Goal: Check status: Check status

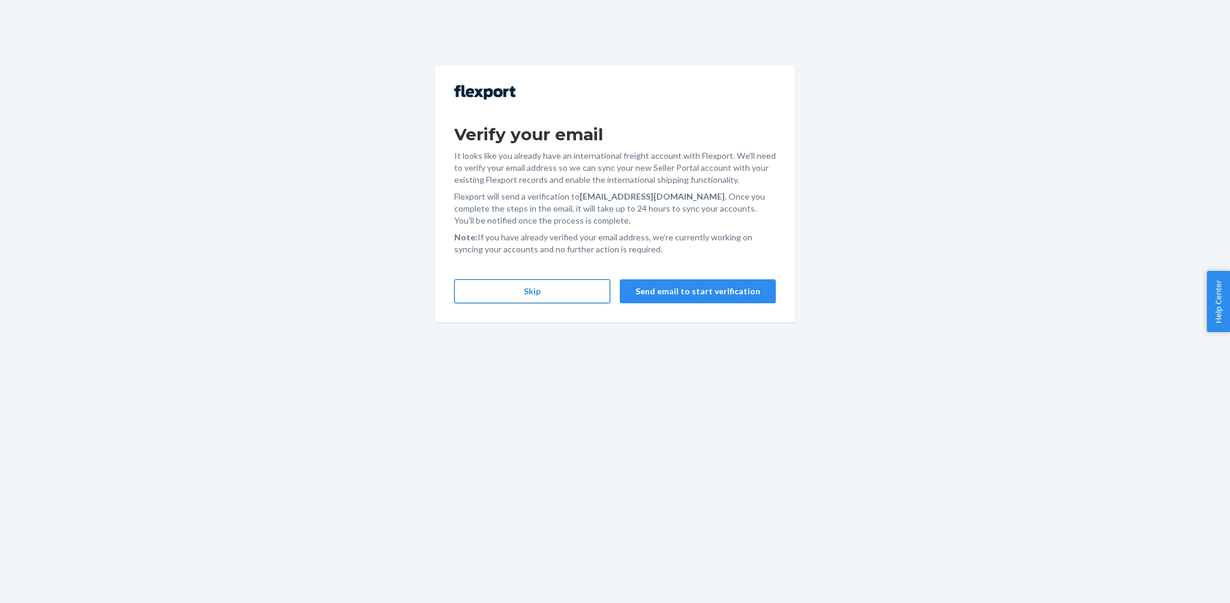
click at [500, 285] on button "Skip" at bounding box center [532, 292] width 156 height 24
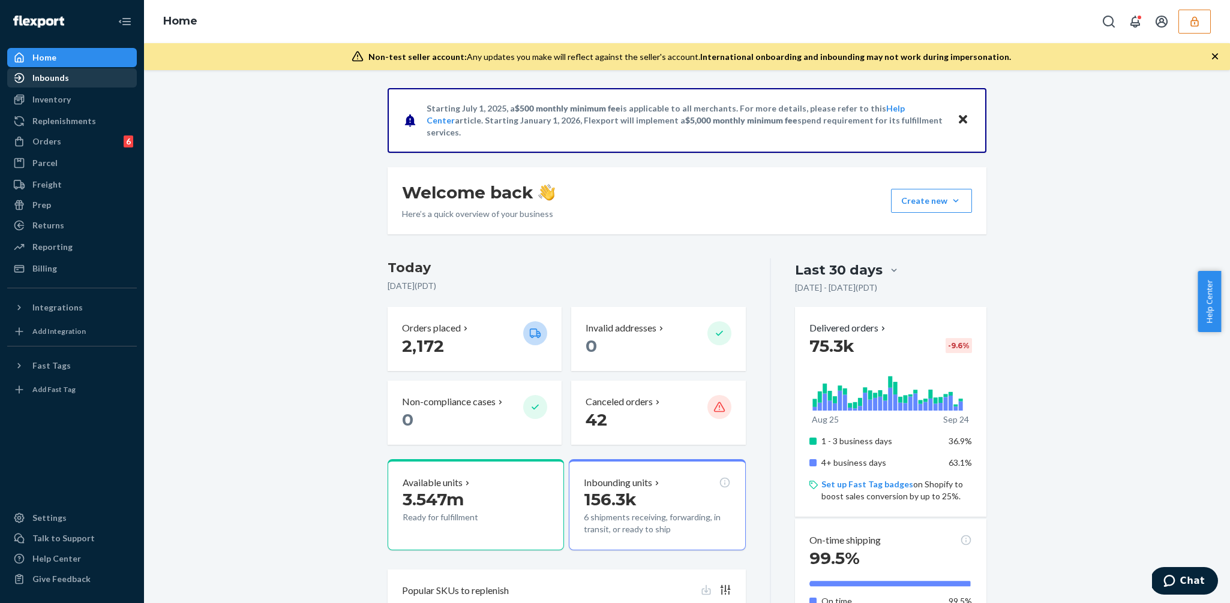
click at [48, 78] on div "Inbounds" at bounding box center [50, 78] width 37 height 12
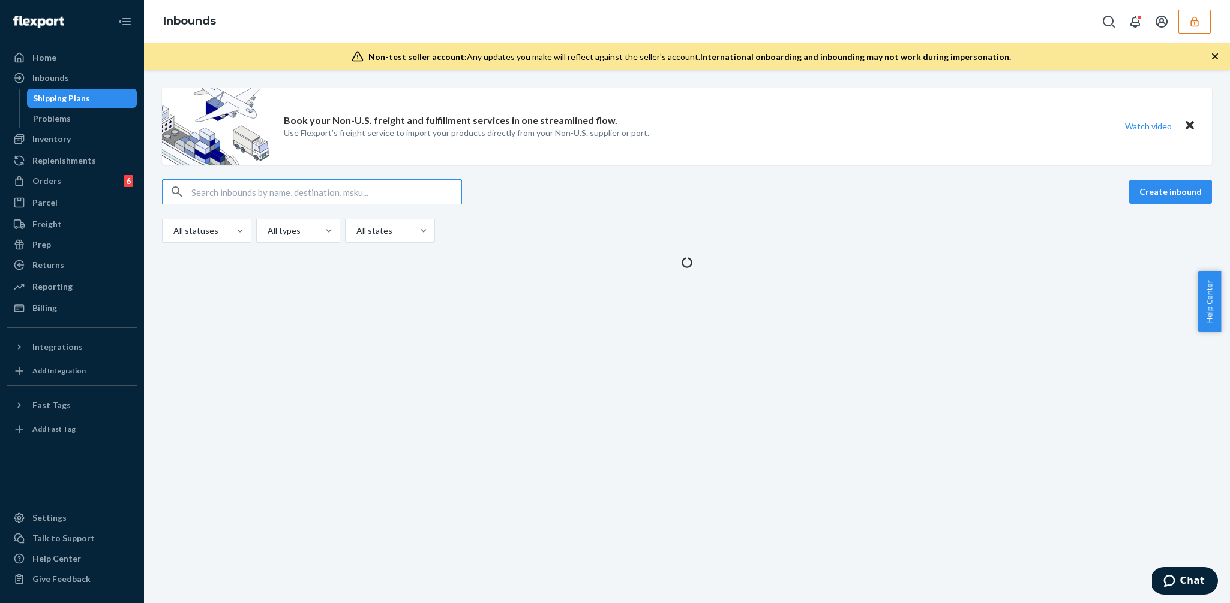
type input "$48 an hour and 12 hours of work = $576"
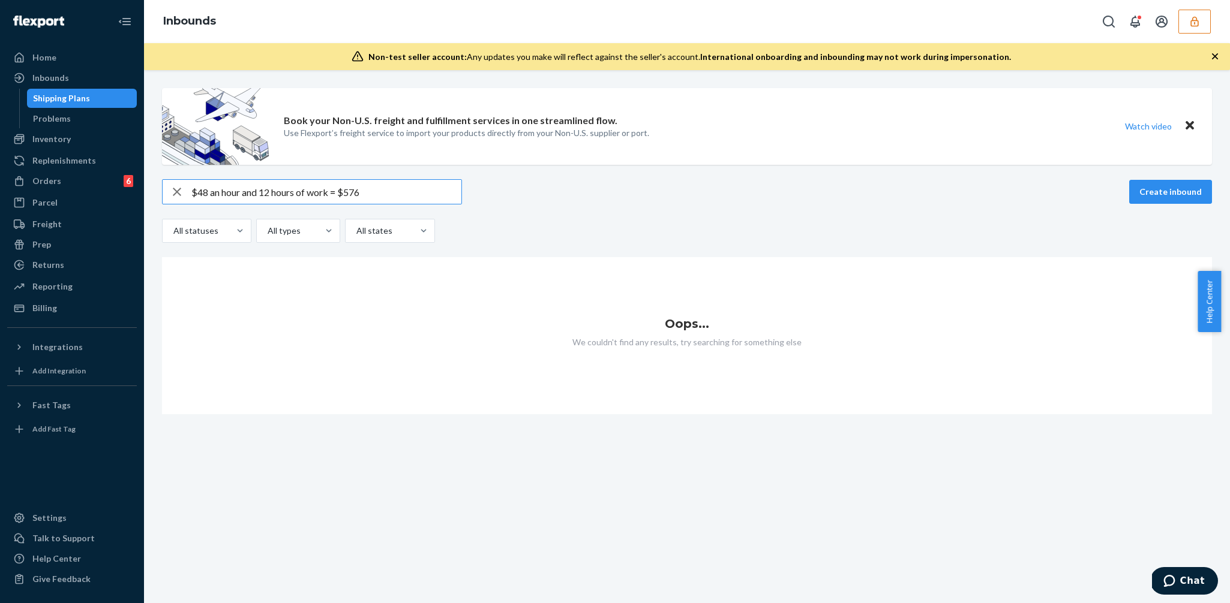
click at [317, 190] on input "$48 an hour and 12 hours of work = $576" at bounding box center [326, 192] width 270 height 24
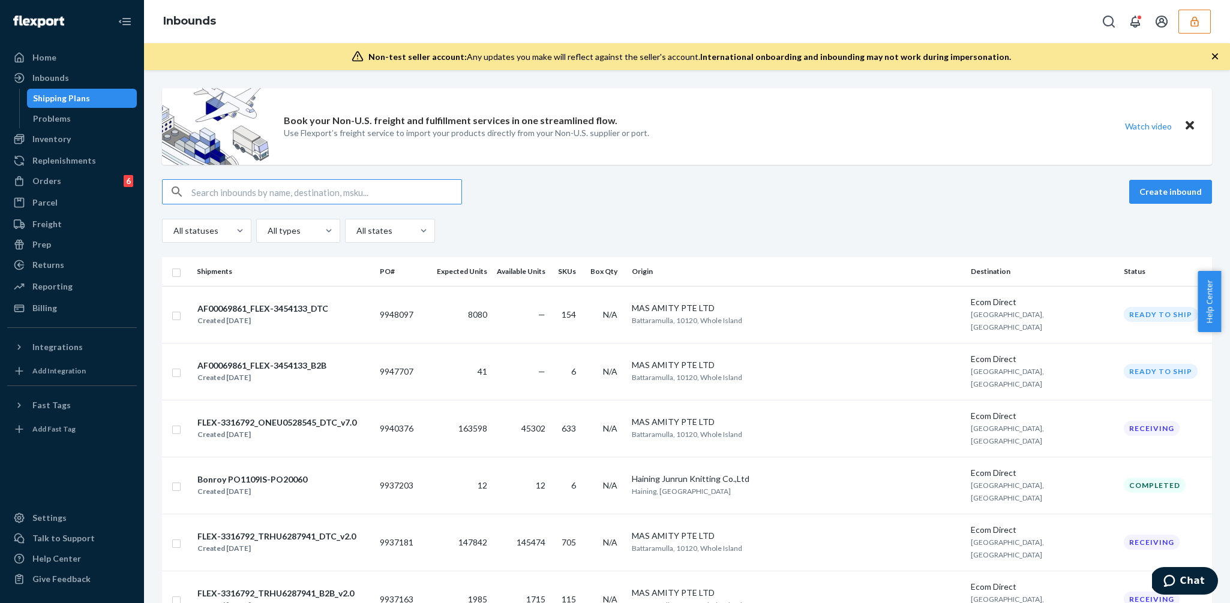
click at [1197, 20] on icon "button" at bounding box center [1194, 21] width 8 height 10
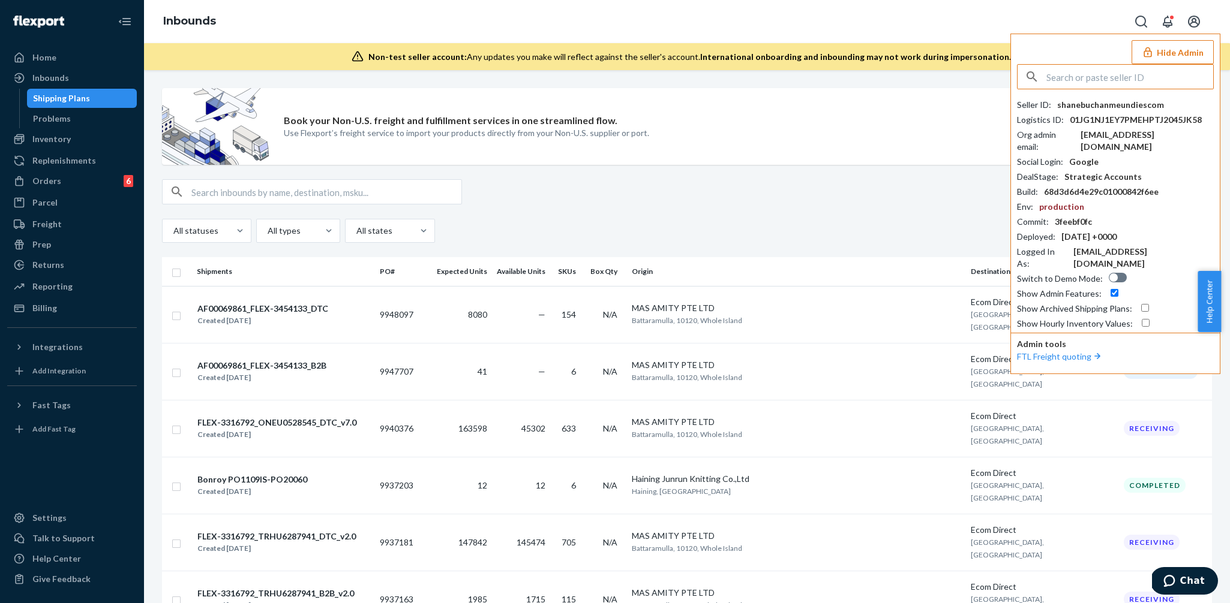
click at [1197, 20] on icon "Open account menu" at bounding box center [1194, 21] width 14 height 14
click at [60, 132] on div "Inventory" at bounding box center [71, 139] width 127 height 17
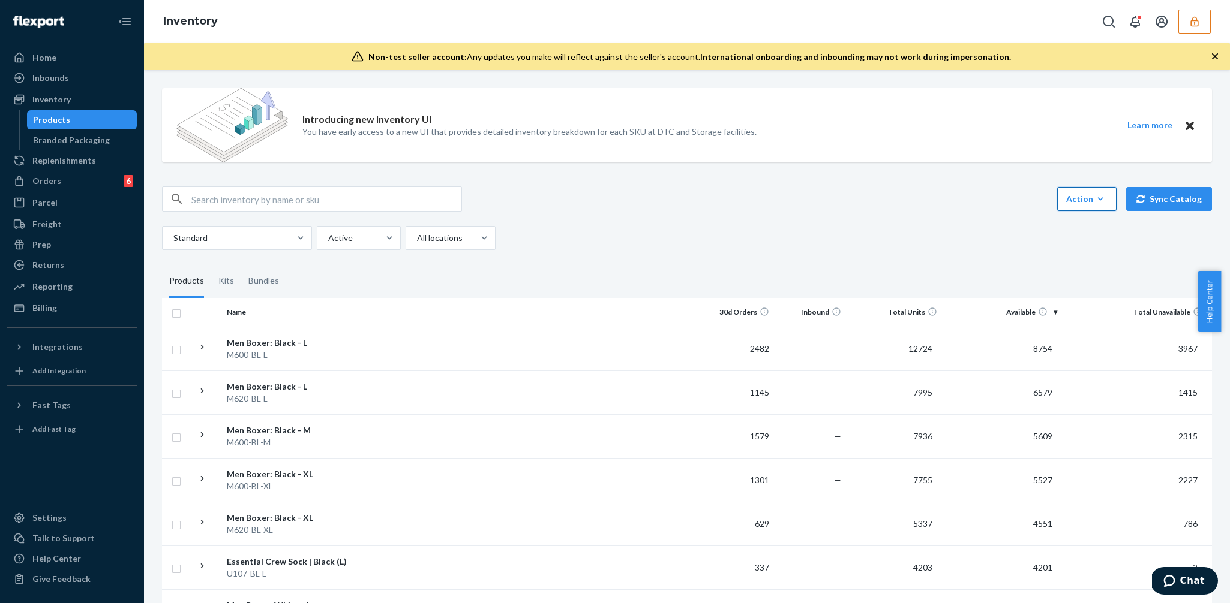
click at [1066, 199] on div "Action" at bounding box center [1086, 199] width 41 height 12
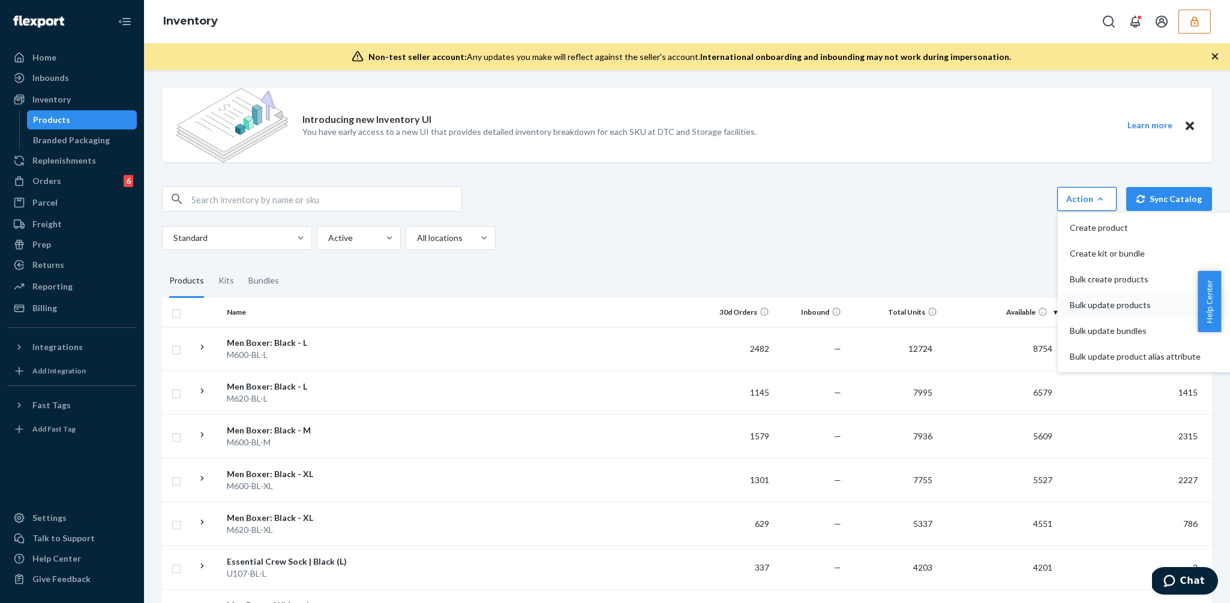
click at [1121, 296] on button "Bulk update products" at bounding box center [1146, 306] width 172 height 26
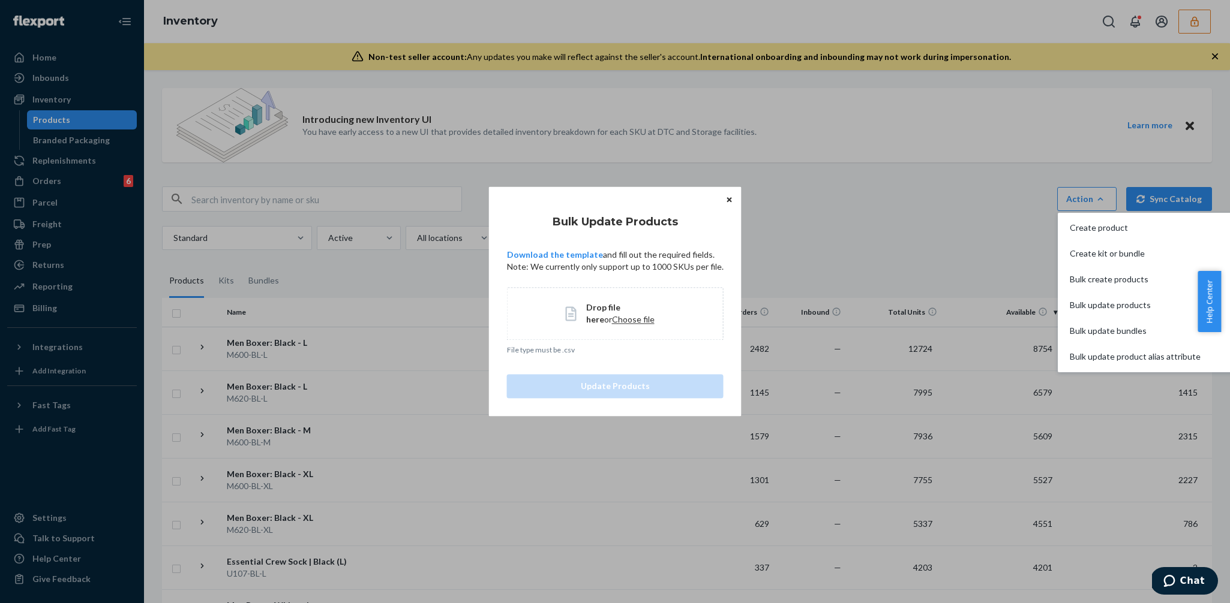
click at [612, 317] on span "Choose file" at bounding box center [633, 319] width 43 height 10
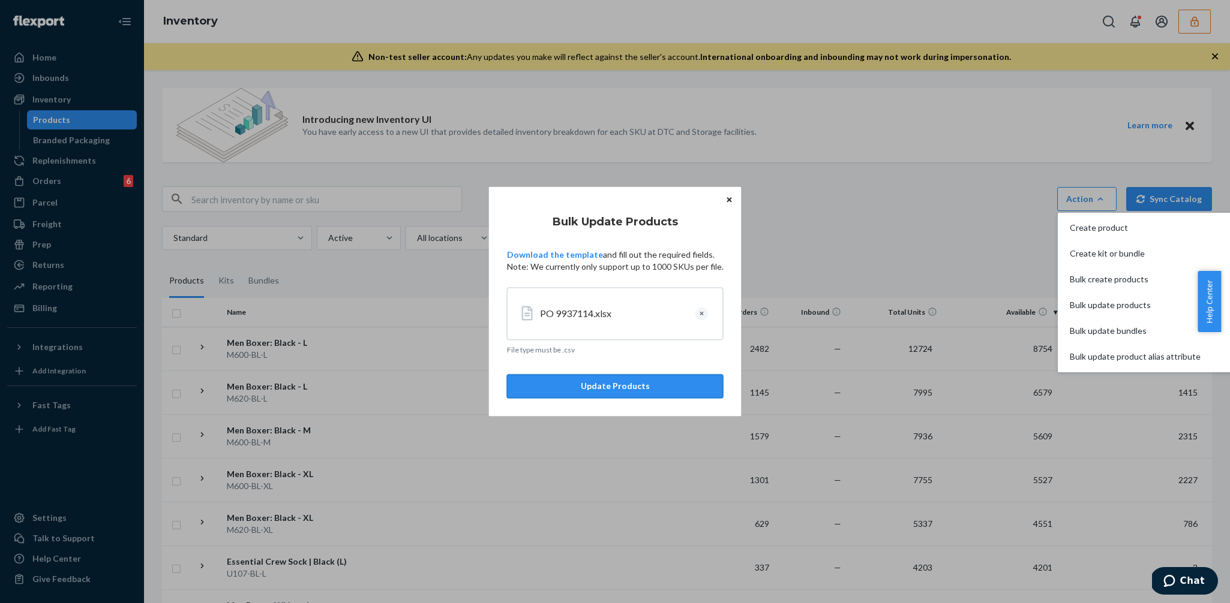
click at [610, 386] on button "Update Products" at bounding box center [615, 387] width 217 height 24
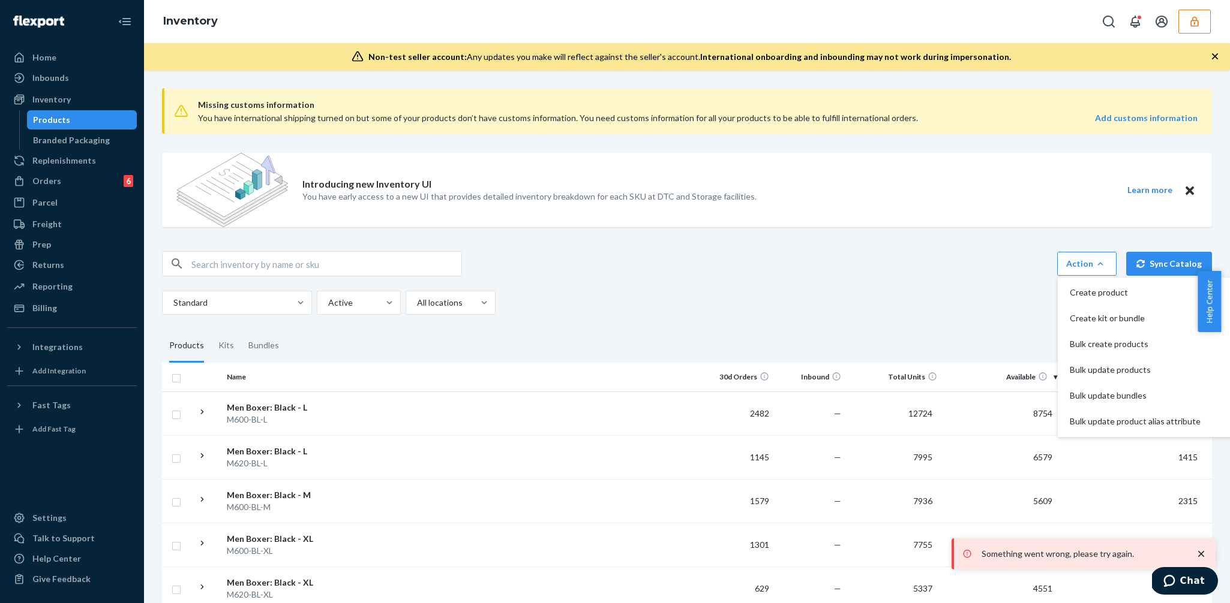
click at [605, 286] on div "Action Create product Create kit or bundle Bulk create products Bulk update pro…" at bounding box center [687, 283] width 1050 height 64
click at [956, 269] on div "Action Create product Create kit or bundle Bulk create products Bulk update pro…" at bounding box center [687, 263] width 1050 height 25
click at [969, 269] on div "Action Create product Create kit or bundle Bulk create products Bulk update pro…" at bounding box center [687, 263] width 1050 height 25
click at [1076, 267] on div "Action" at bounding box center [1086, 264] width 41 height 12
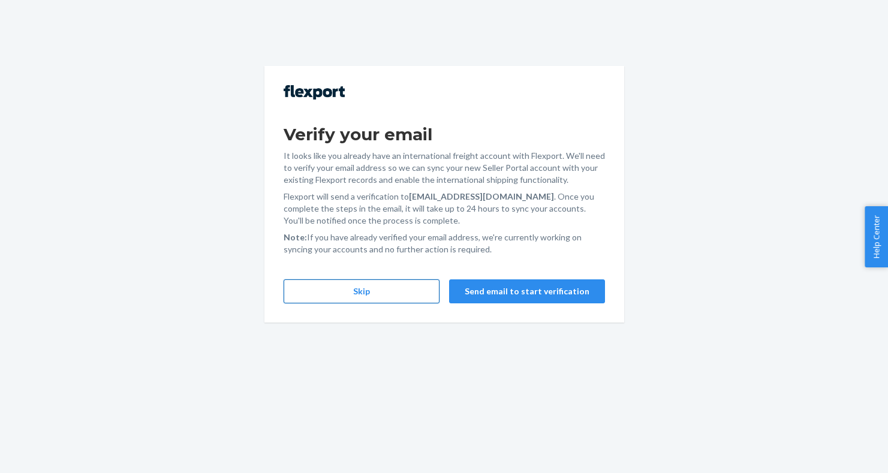
click at [394, 289] on button "Skip" at bounding box center [362, 292] width 156 height 24
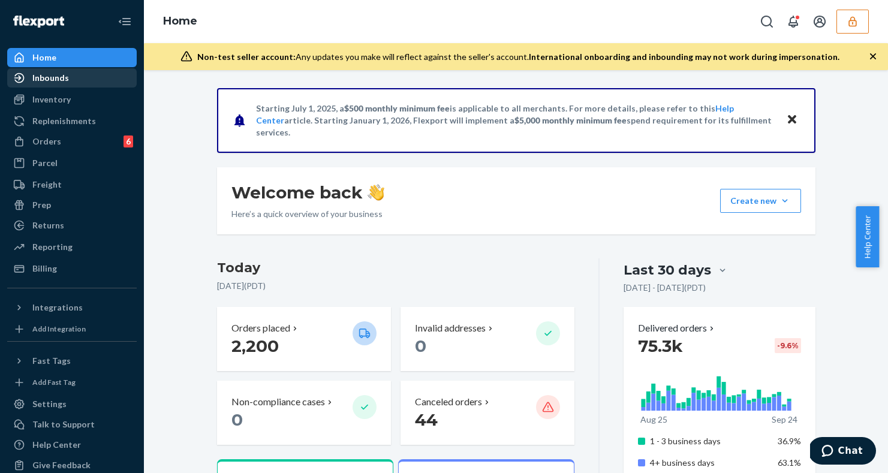
click at [67, 79] on div "Inbounds" at bounding box center [50, 78] width 37 height 12
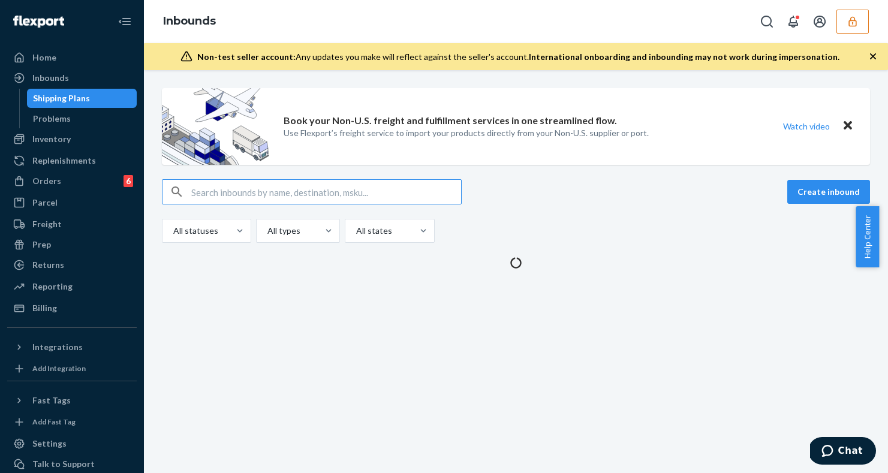
type input "FLEX-3316792"
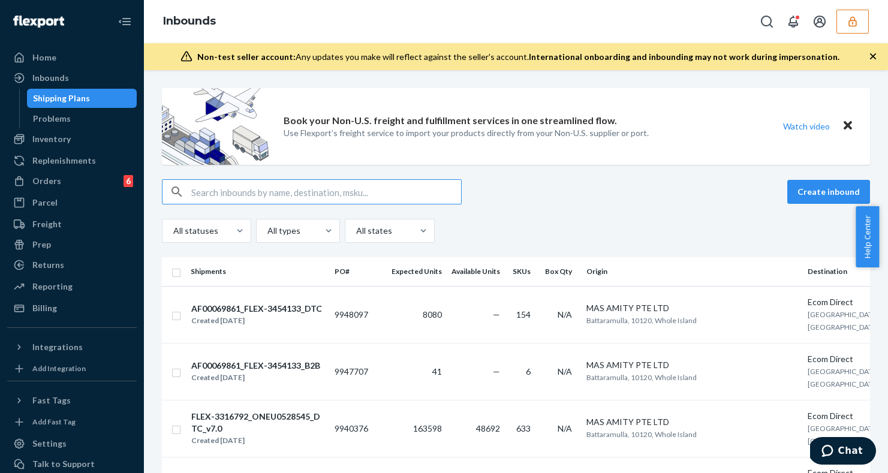
click at [419, 187] on input "text" at bounding box center [326, 192] width 270 height 24
paste input "PO9940376"
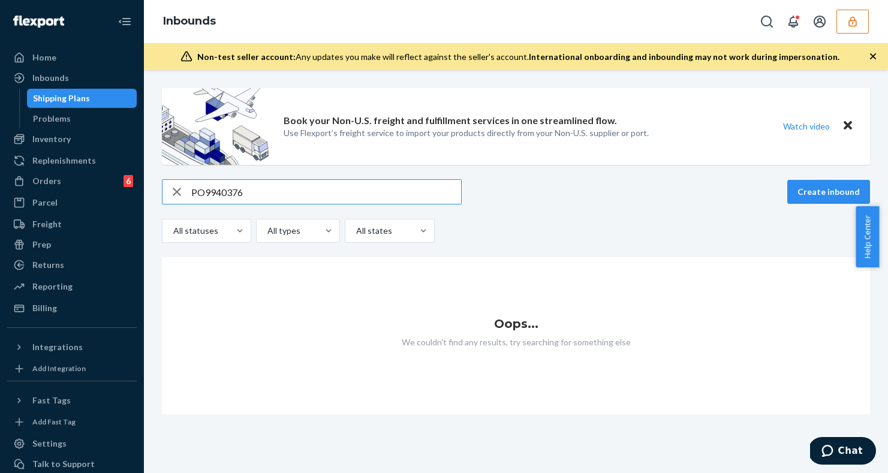
drag, startPoint x: 196, startPoint y: 188, endPoint x: 155, endPoint y: 190, distance: 40.8
click at [155, 190] on div "Book your Non-U.S. freight and fulfillment services in one streamlined flow. Us…" at bounding box center [516, 251] width 726 height 326
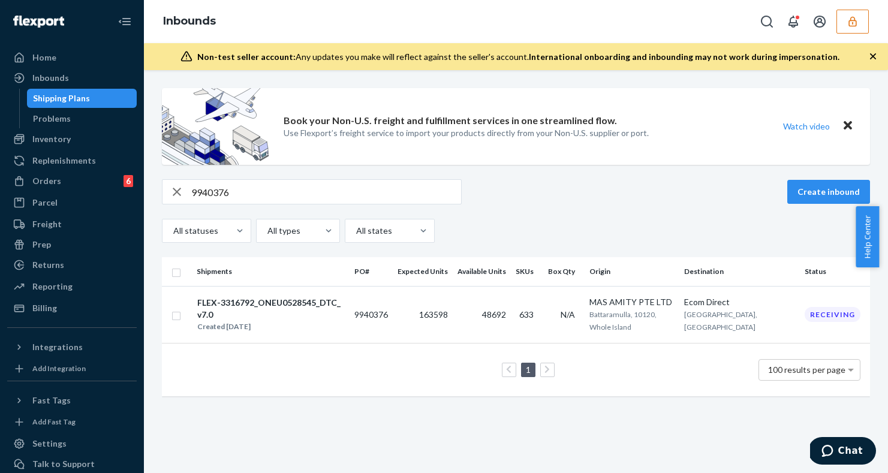
click at [347, 191] on input "9940376" at bounding box center [326, 192] width 270 height 24
paste input "37181"
click at [374, 191] on input "9937181" at bounding box center [326, 192] width 270 height 24
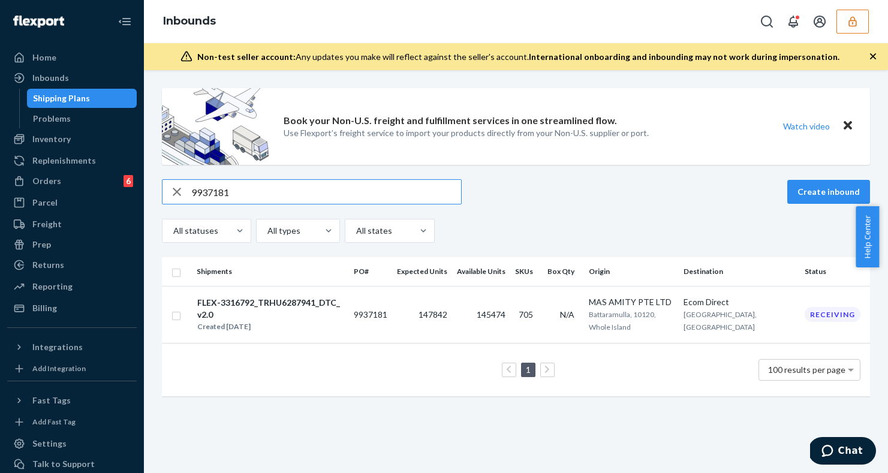
click at [374, 191] on input "9937181" at bounding box center [326, 192] width 270 height 24
paste input "993714"
type input "9937141"
click at [404, 313] on td "114479" at bounding box center [421, 314] width 60 height 57
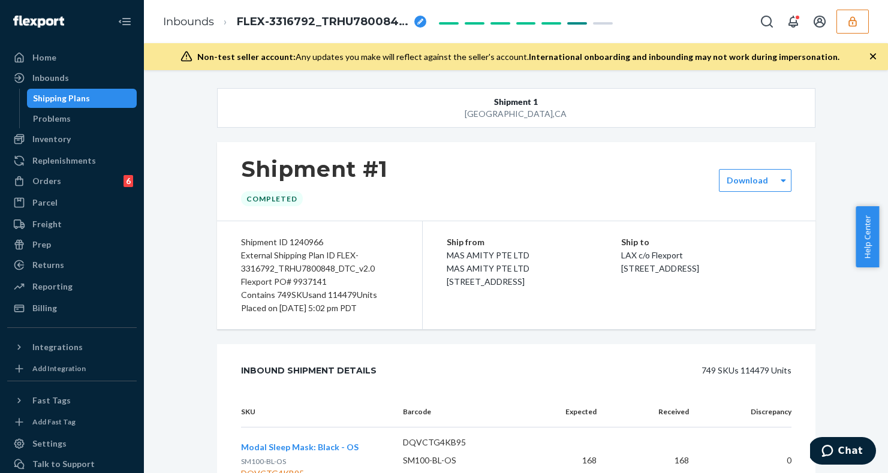
click at [284, 22] on span "FLEX-3316792_TRHU7800848_DTC_v2.0" at bounding box center [323, 22] width 173 height 16
click at [856, 17] on icon "button" at bounding box center [853, 22] width 12 height 12
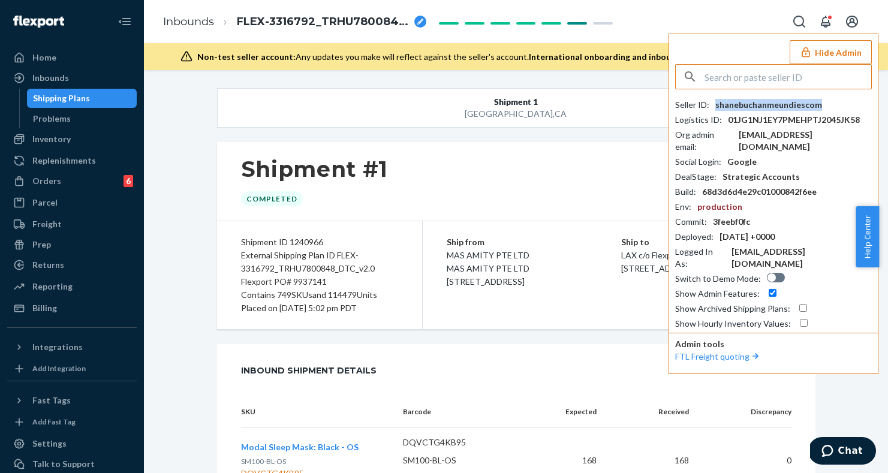
click at [750, 104] on div "shanebuchanmeundiescom" at bounding box center [769, 105] width 107 height 12
copy div "shanebuchanmeundiescom"
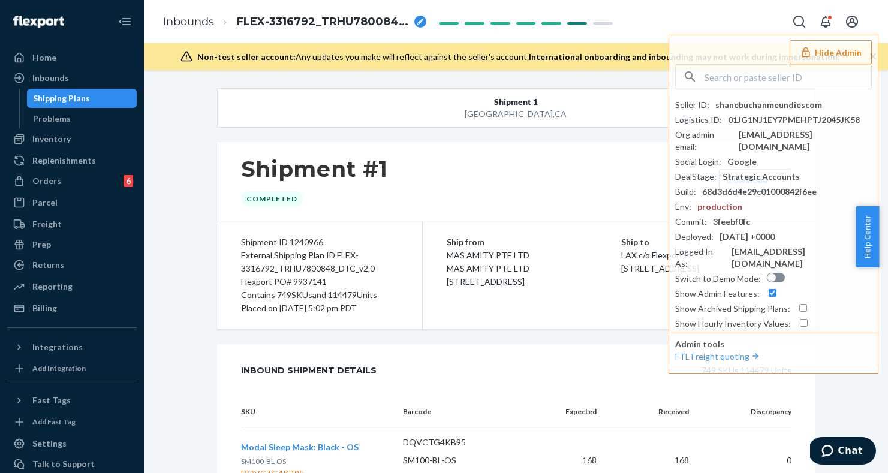
drag, startPoint x: 415, startPoint y: 202, endPoint x: 350, endPoint y: 227, distance: 69.5
click at [414, 202] on div "Shipment #1 Completed" at bounding box center [516, 181] width 599 height 79
click at [297, 239] on div "Shipment ID 1240966" at bounding box center [319, 242] width 157 height 13
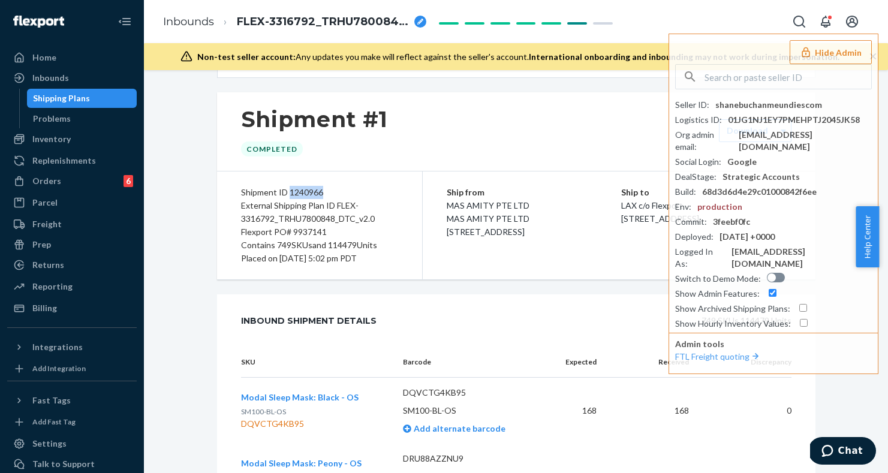
scroll to position [16, 0]
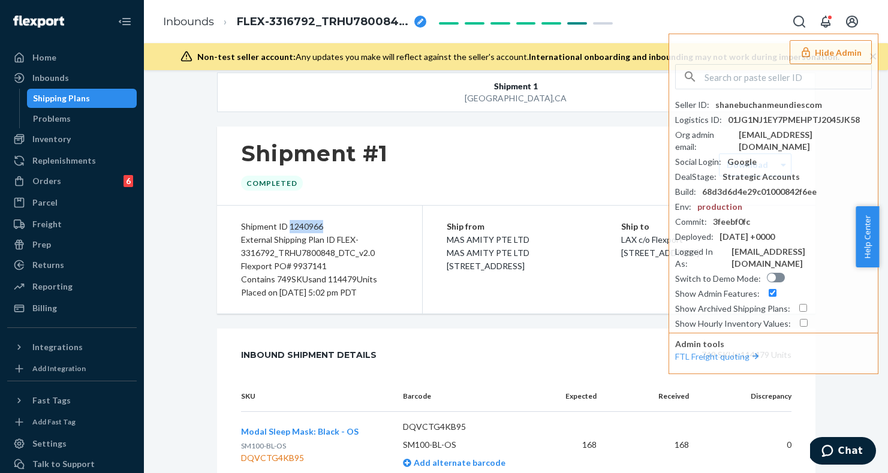
copy div "1240966"
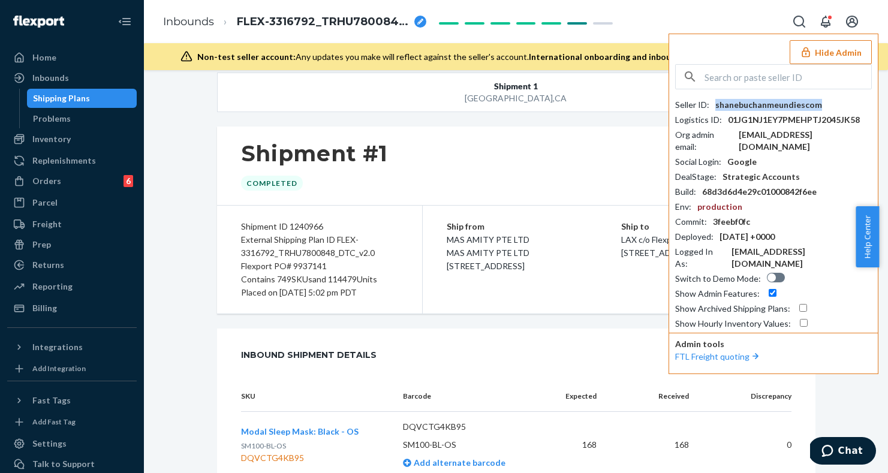
click at [750, 107] on div "shanebuchanmeundiescom" at bounding box center [769, 105] width 107 height 12
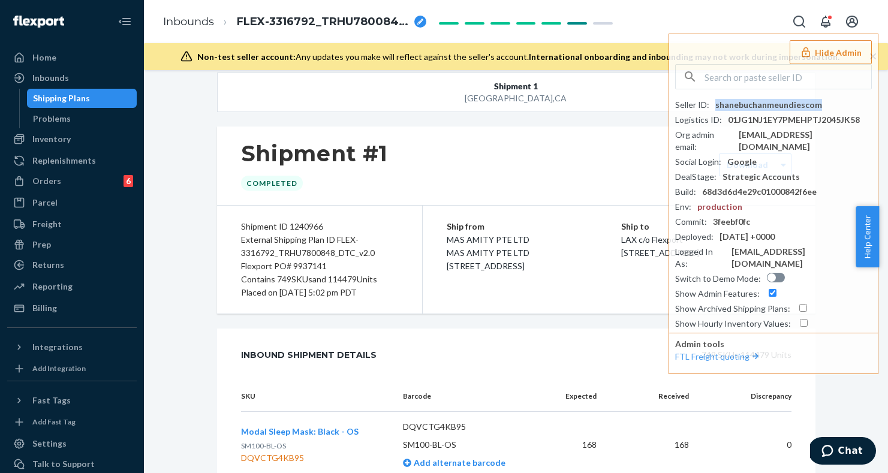
copy div "shanebuchanmeundiescom"
click at [62, 97] on div "Shipping Plans" at bounding box center [61, 98] width 57 height 12
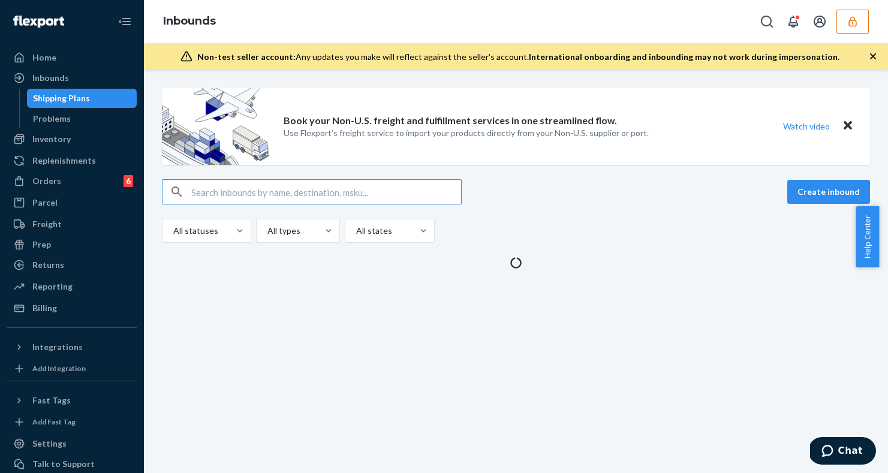
type input "9937141"
click at [362, 190] on input "text" at bounding box center [326, 192] width 270 height 24
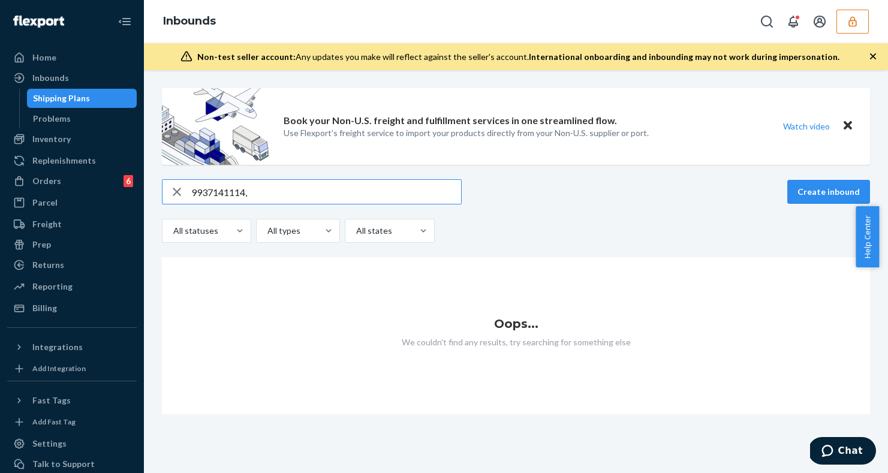
click at [314, 197] on input "9937141114," at bounding box center [326, 192] width 270 height 24
paste input "text"
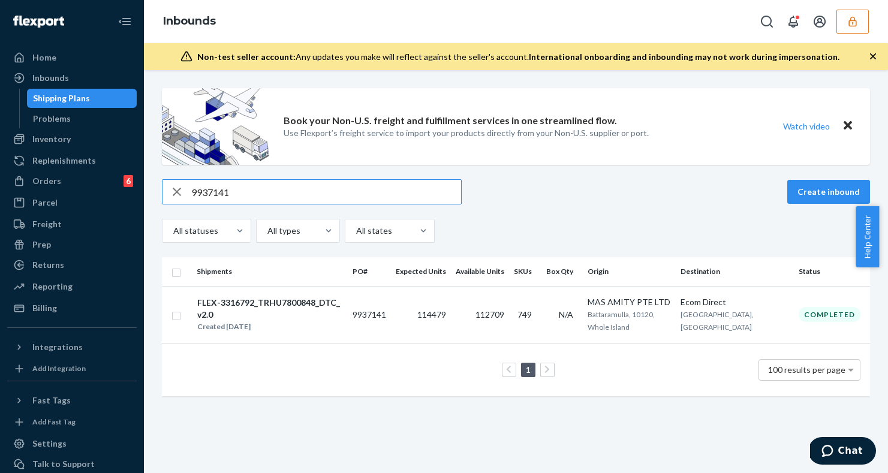
click at [428, 182] on input "9937141" at bounding box center [326, 192] width 270 height 24
paste input "14"
type input "9937114"
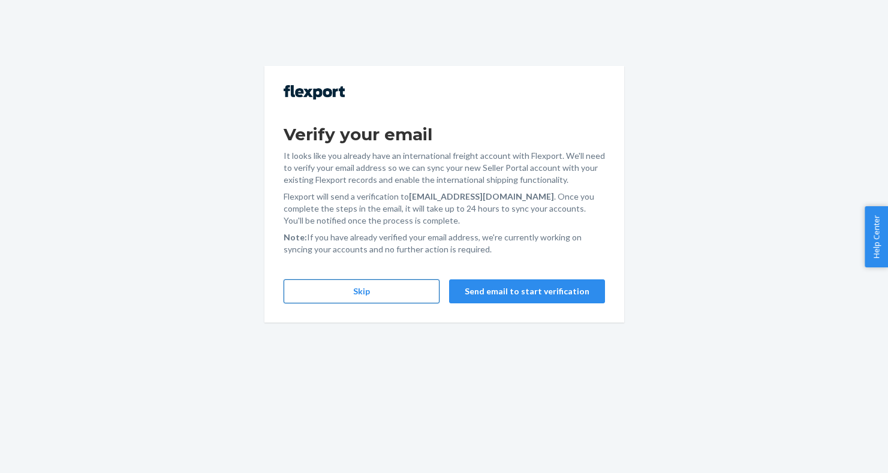
click at [374, 293] on button "Skip" at bounding box center [362, 292] width 156 height 24
